Goal: Find specific page/section: Find specific page/section

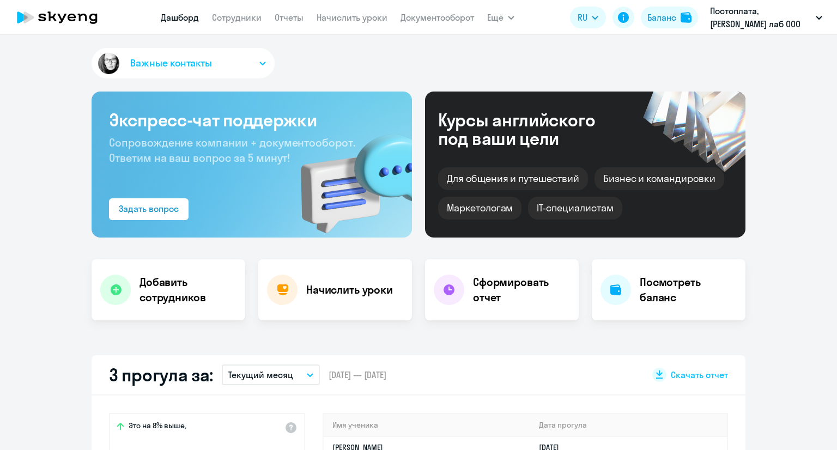
select select "30"
click at [227, 22] on link "Сотрудники" at bounding box center [237, 17] width 50 height 11
select select "30"
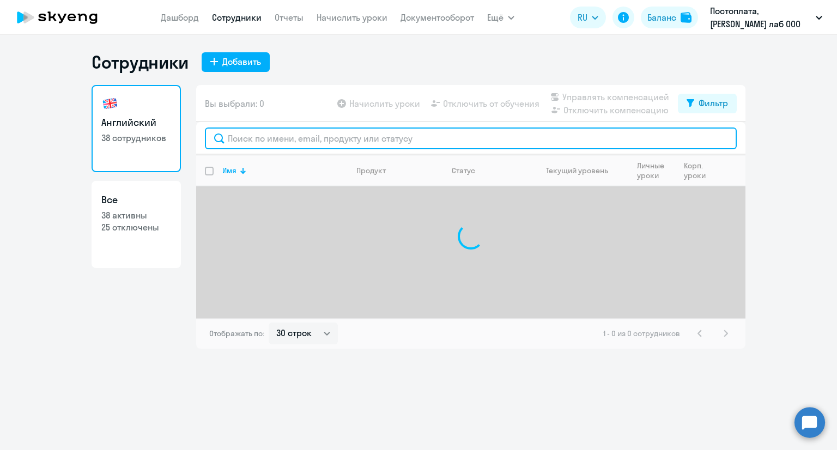
click at [290, 140] on input "text" at bounding box center [471, 138] width 532 height 22
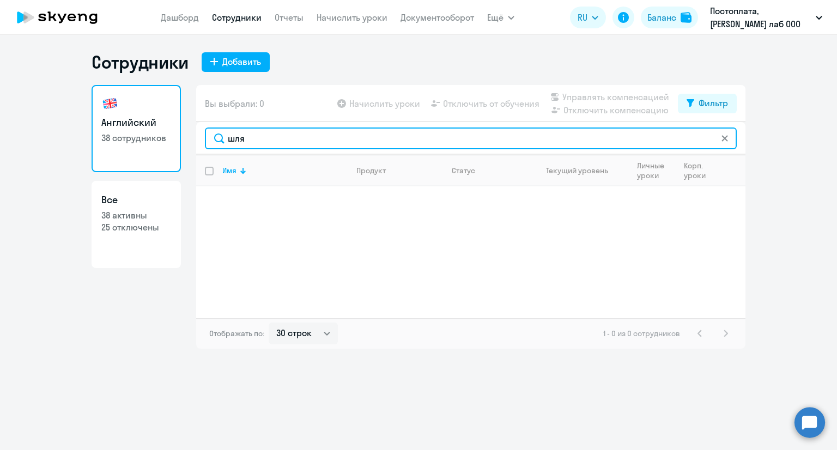
type input "шля"
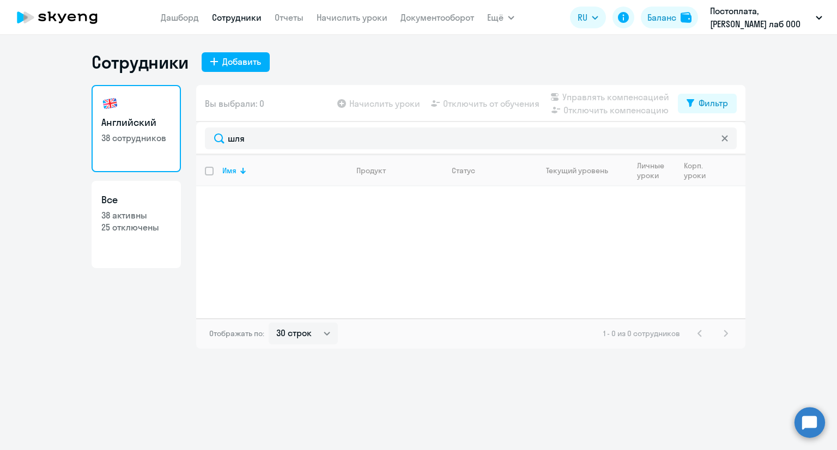
click at [724, 136] on icon at bounding box center [724, 138] width 7 height 7
